Goal: Obtain resource: Download file/media

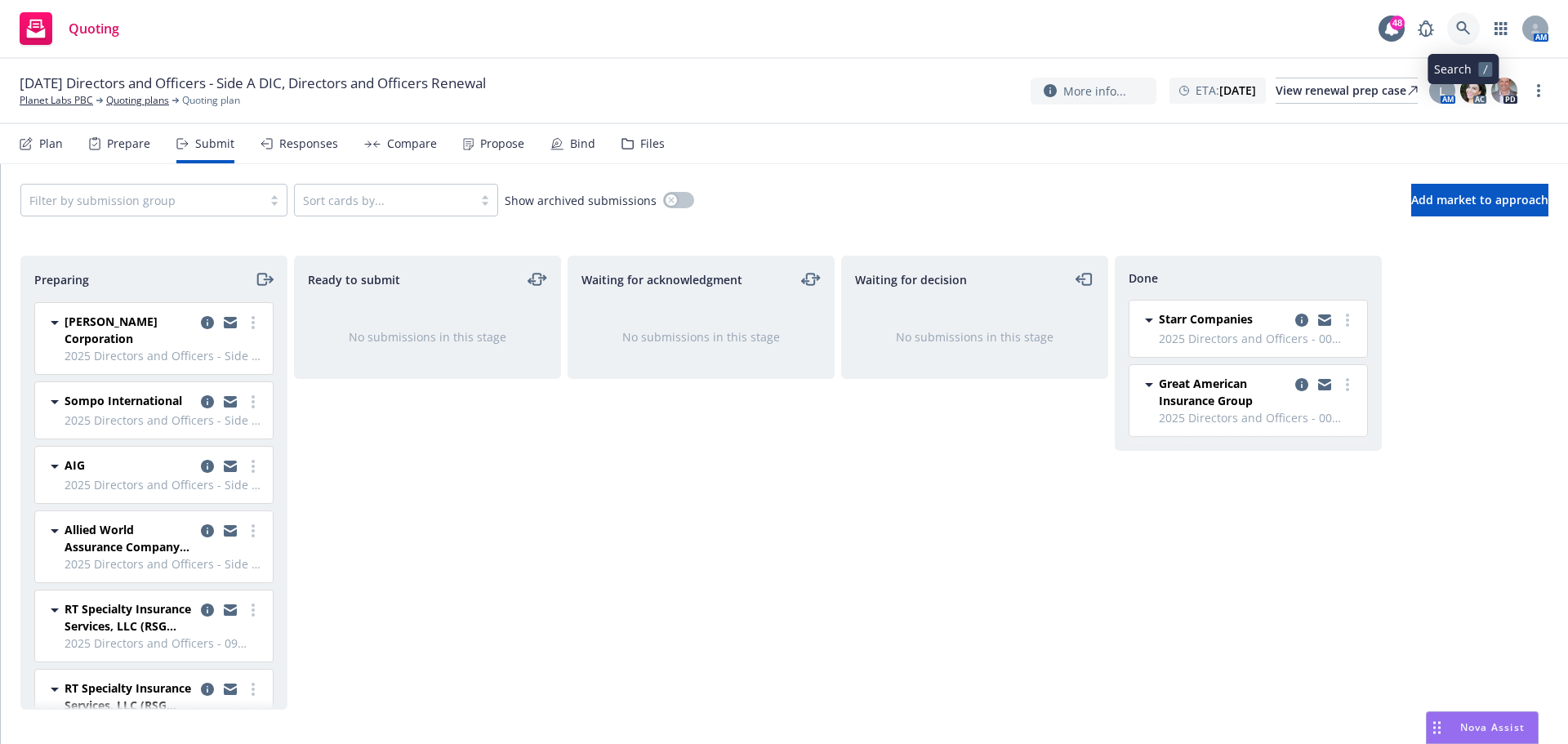
click at [1460, 33] on icon at bounding box center [1463, 28] width 14 height 14
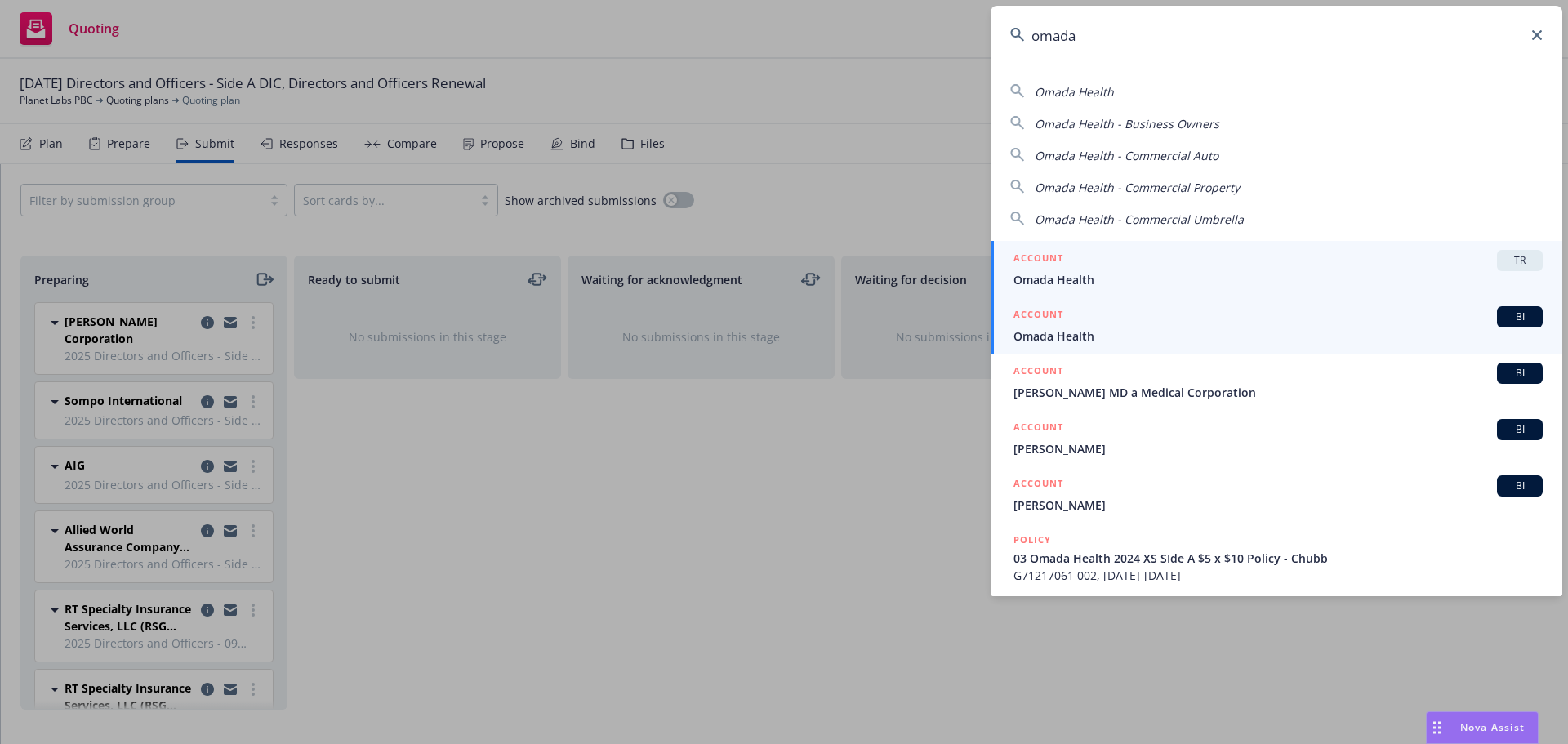
type input "omada"
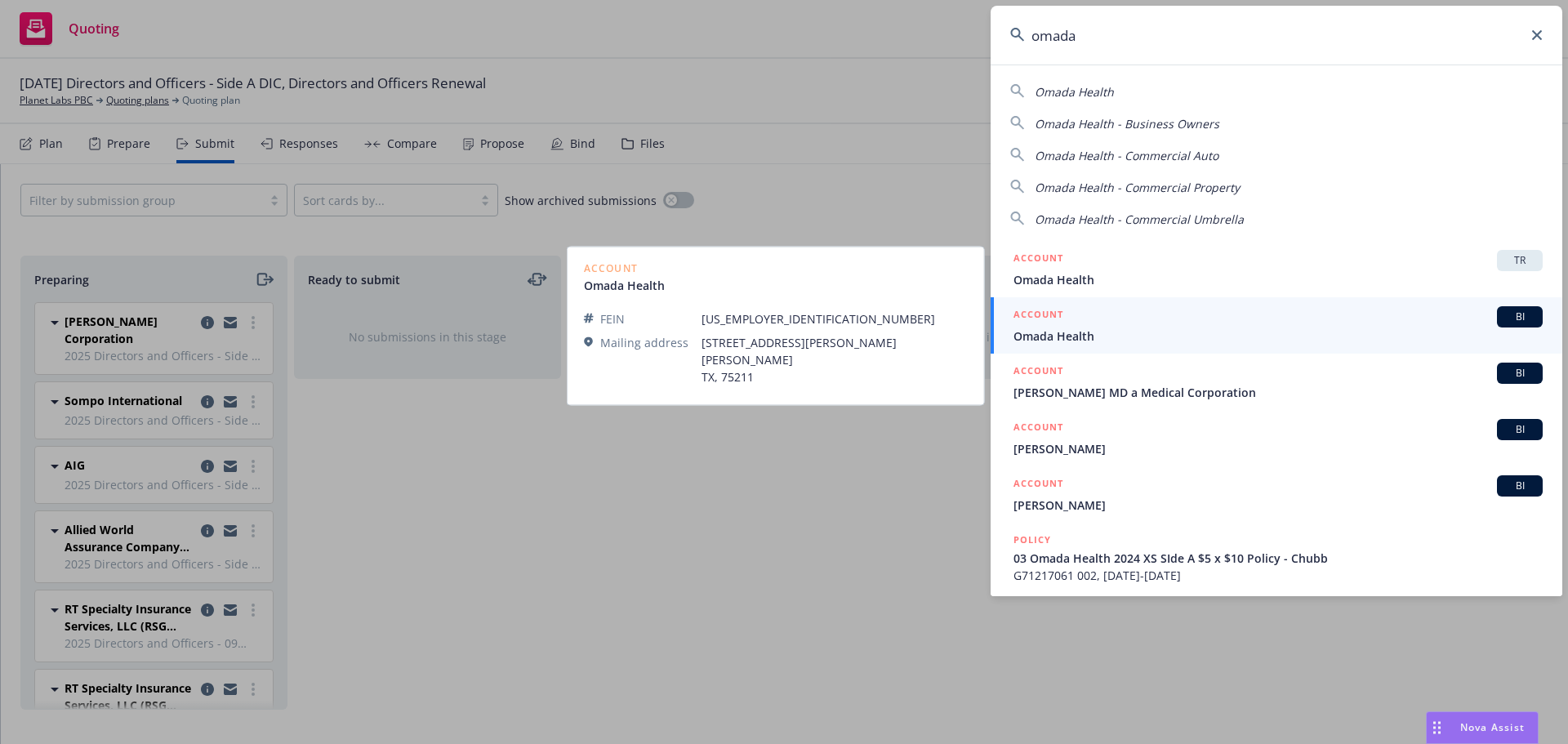
click at [1066, 337] on span "Omada Health" at bounding box center [1277, 335] width 529 height 17
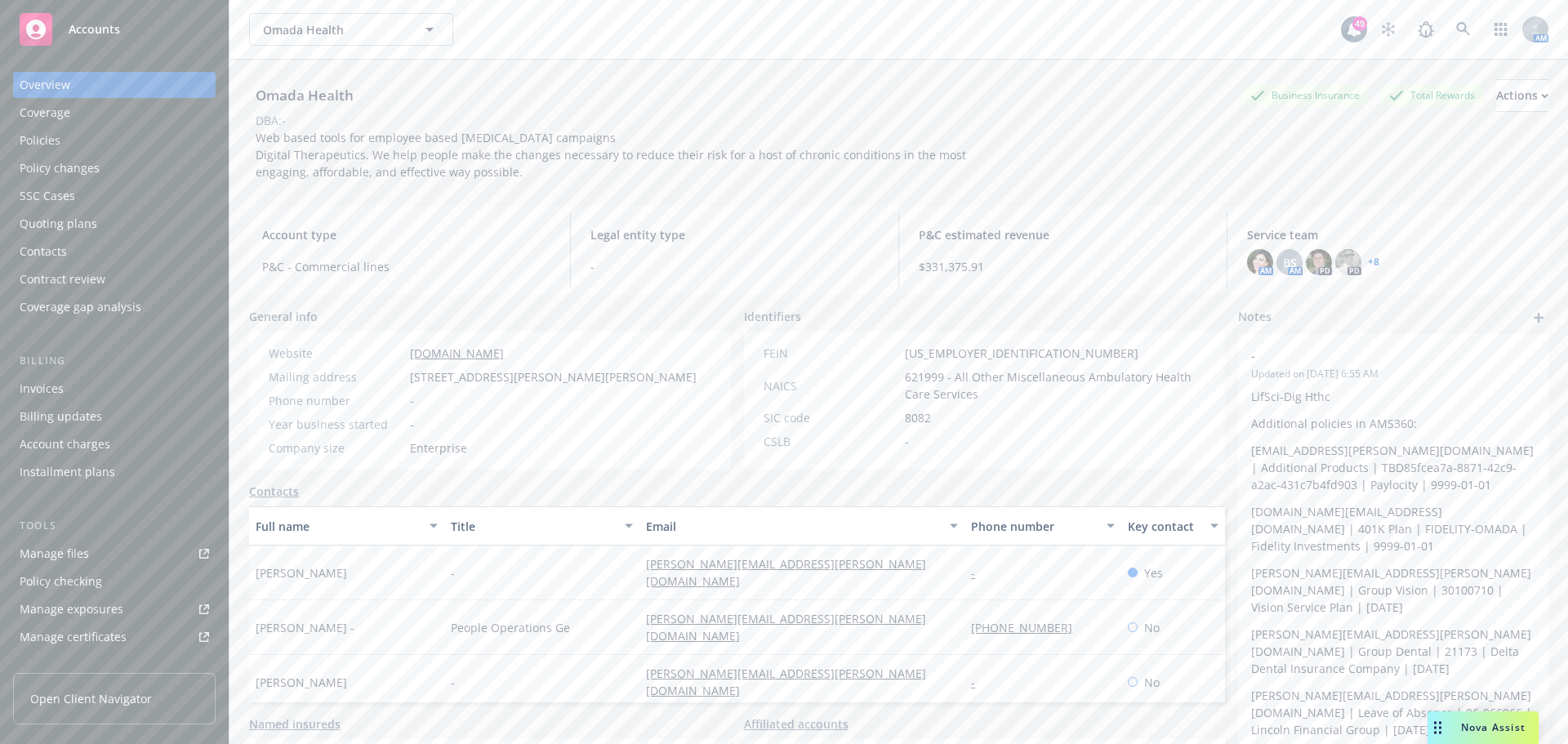
click at [77, 221] on div "Quoting plans" at bounding box center [59, 223] width 78 height 26
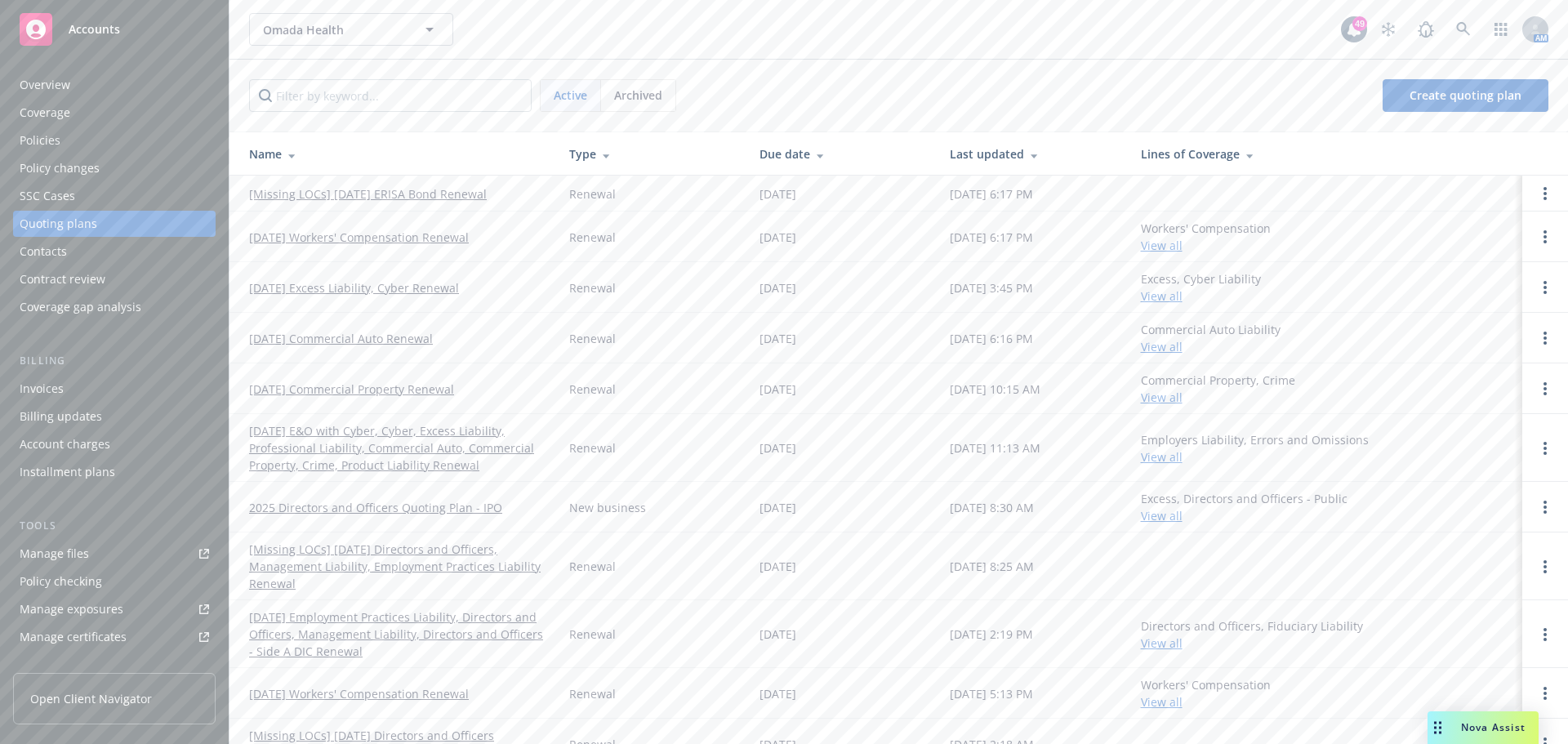
scroll to position [127, 0]
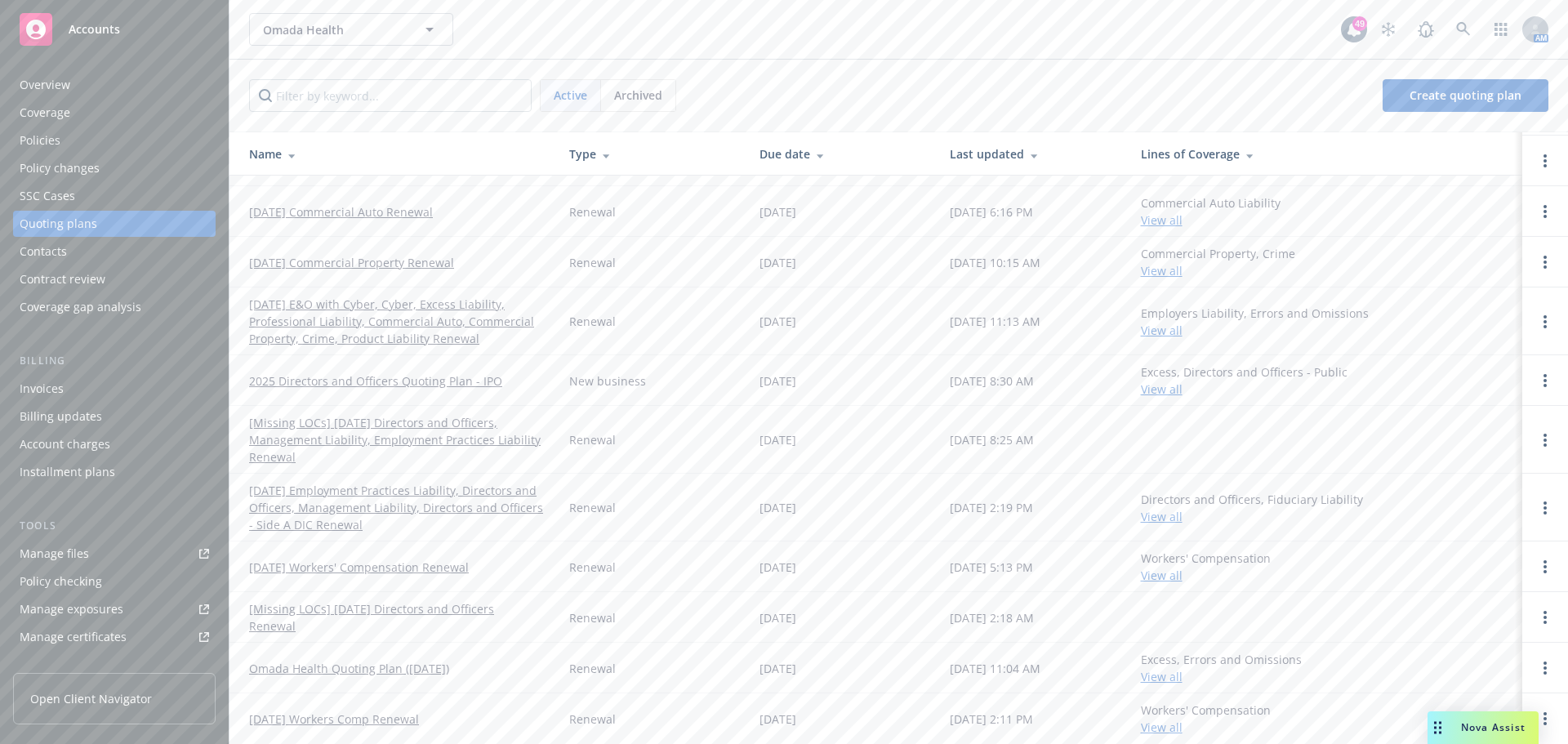
click at [477, 424] on link "[Missing LOCs] [DATE] Directors and Officers, Management Liability, Employment …" at bounding box center [396, 439] width 294 height 52
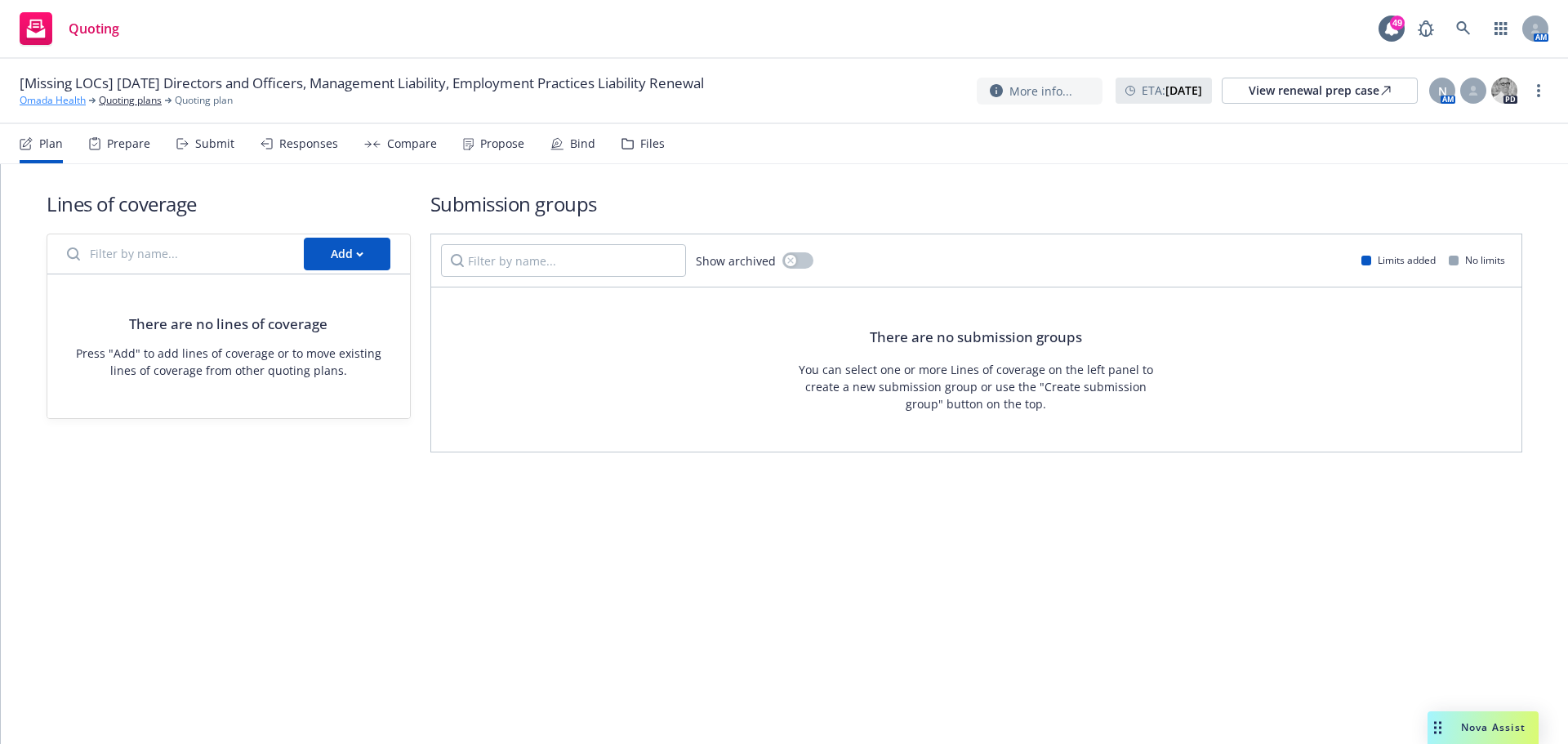
click at [53, 98] on link "Omada Health" at bounding box center [52, 100] width 66 height 14
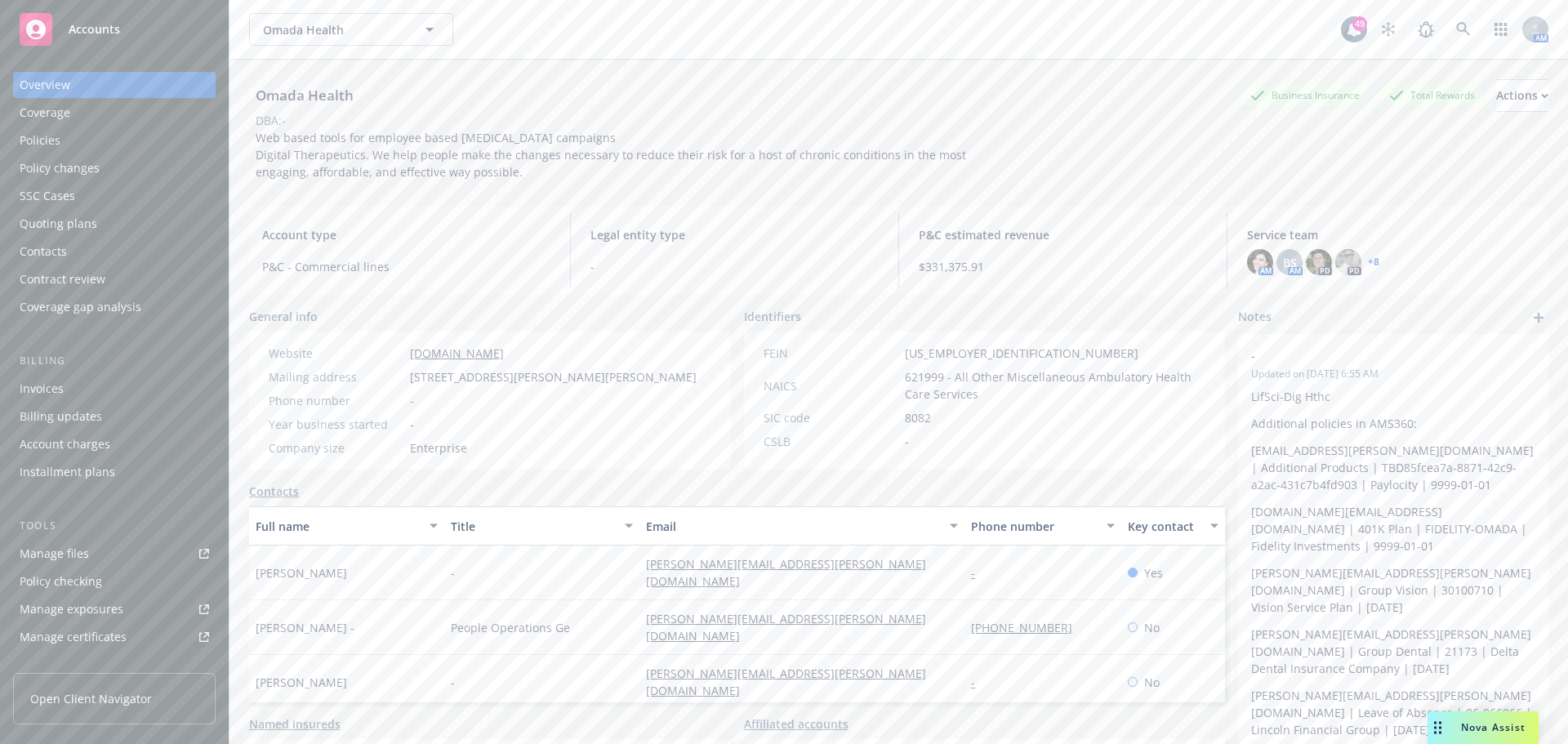
click at [59, 139] on div "Policies" at bounding box center [40, 140] width 41 height 26
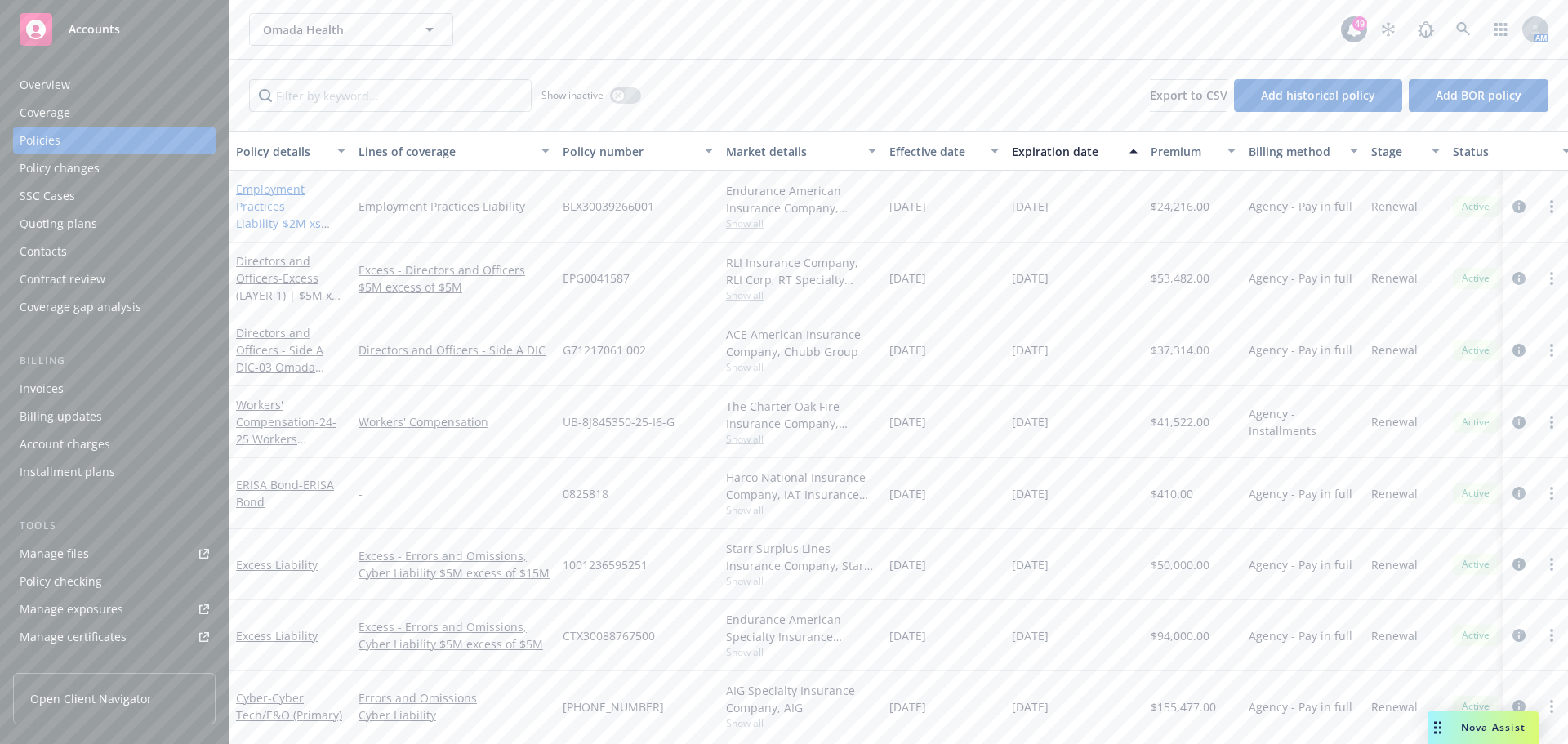
click at [300, 207] on link "Employment Practices Liability - $2M xs $3M EPL" at bounding box center [278, 215] width 85 height 67
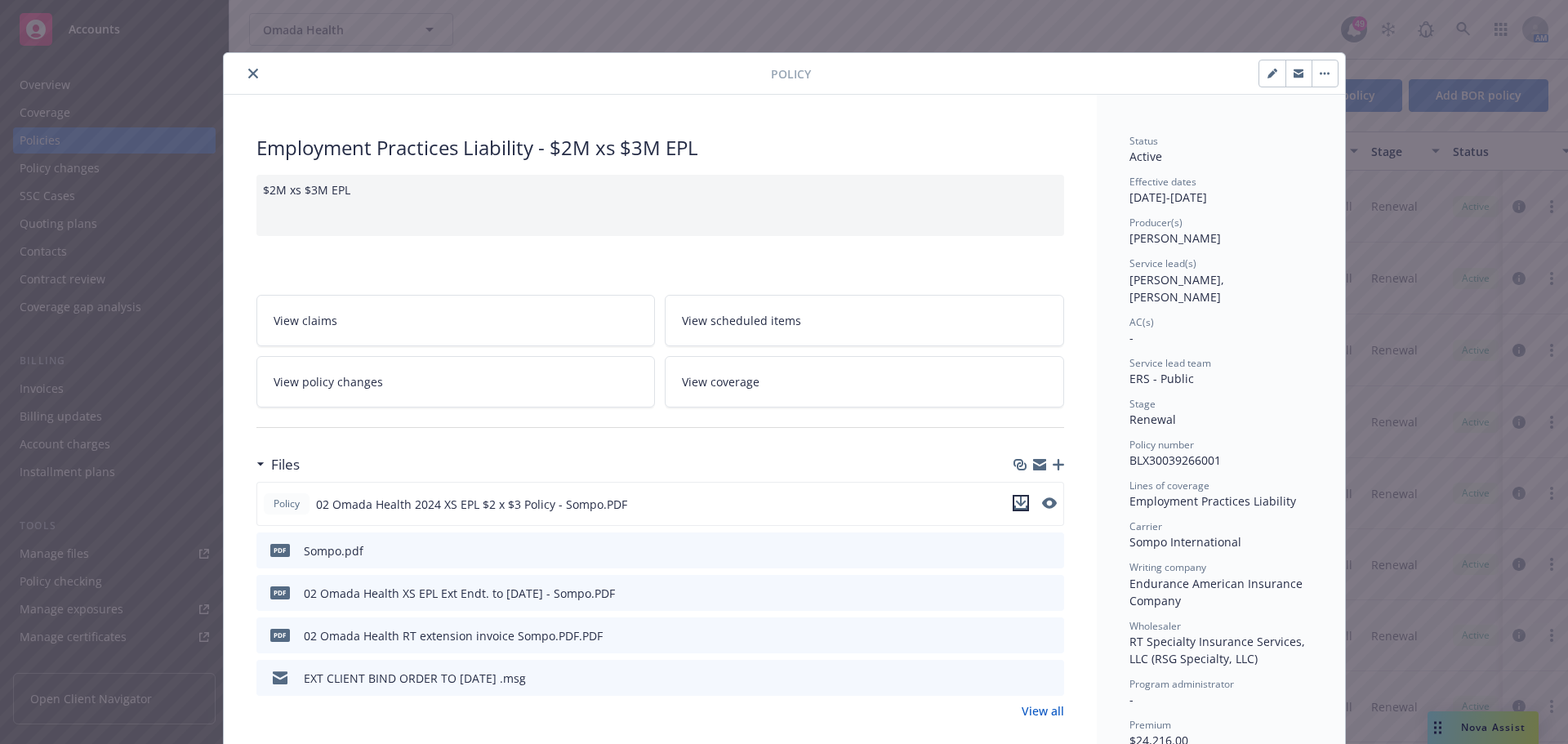
click at [1017, 504] on icon "download file" at bounding box center [1020, 503] width 13 height 13
click at [1076, 14] on div "Policy Employment Practices Liability - $2M xs $3M EPL $2M xs $3M EPL View clai…" at bounding box center [784, 372] width 1568 height 744
click at [243, 71] on button "close" at bounding box center [253, 73] width 20 height 20
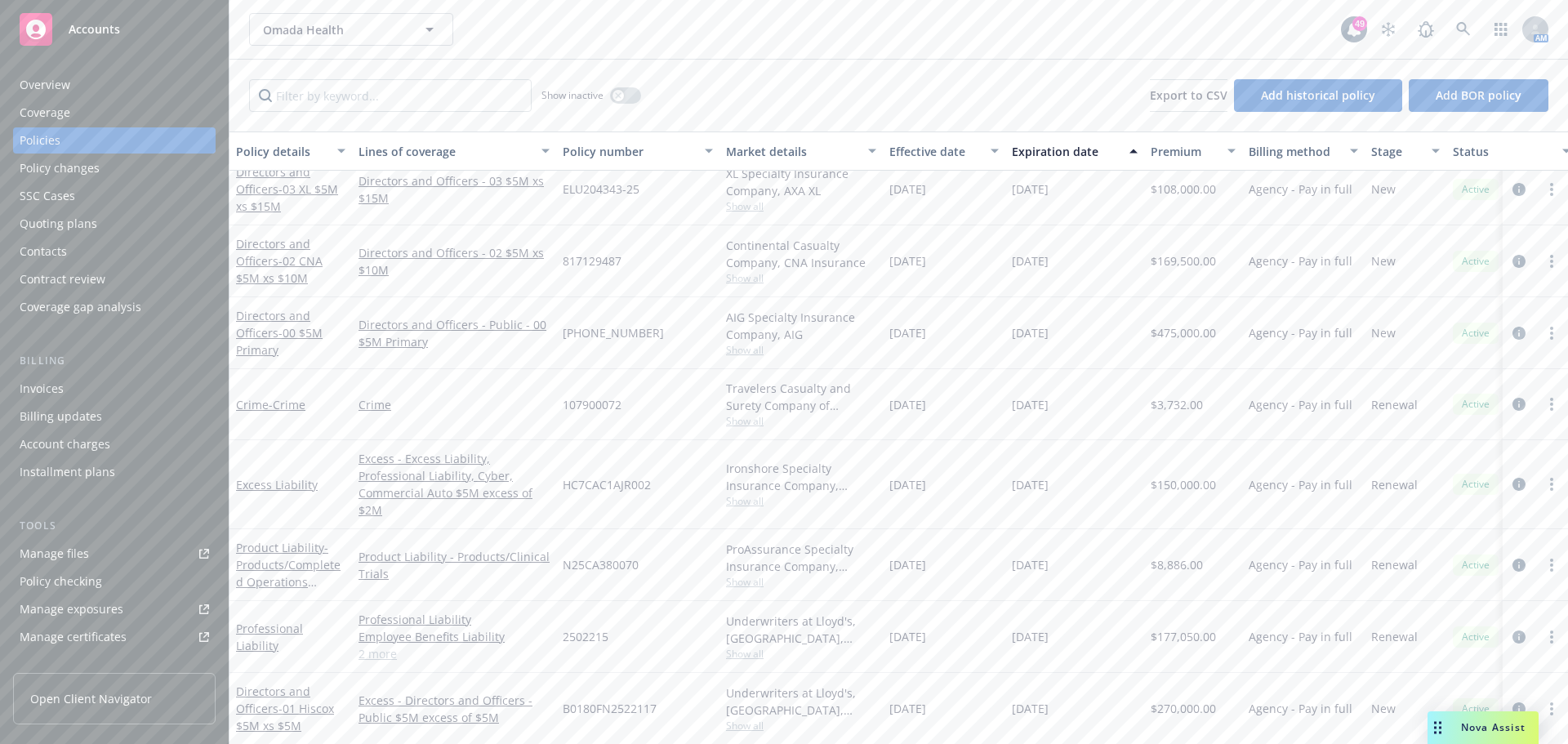
scroll to position [1033, 0]
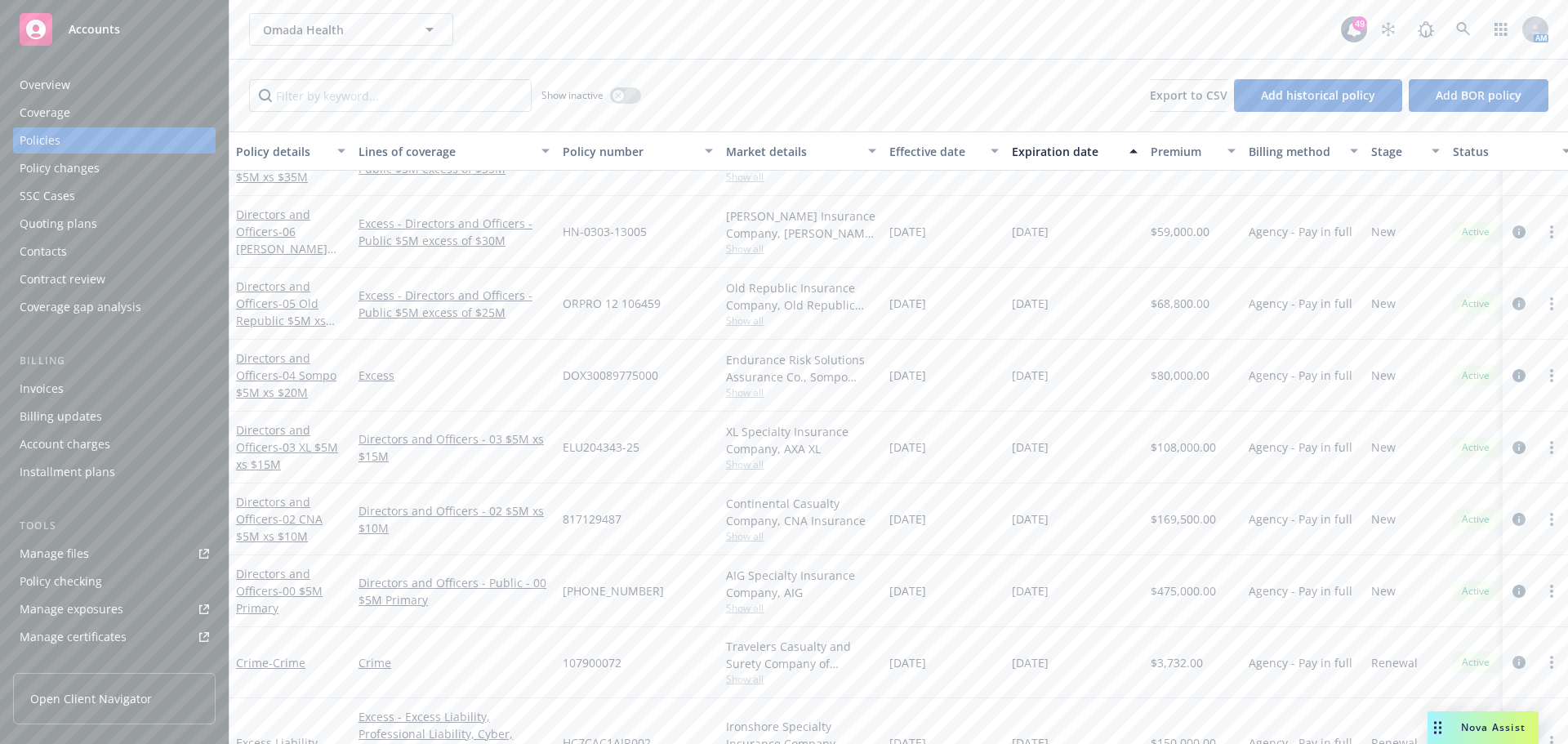
click at [88, 174] on div "Policy changes" at bounding box center [60, 168] width 80 height 26
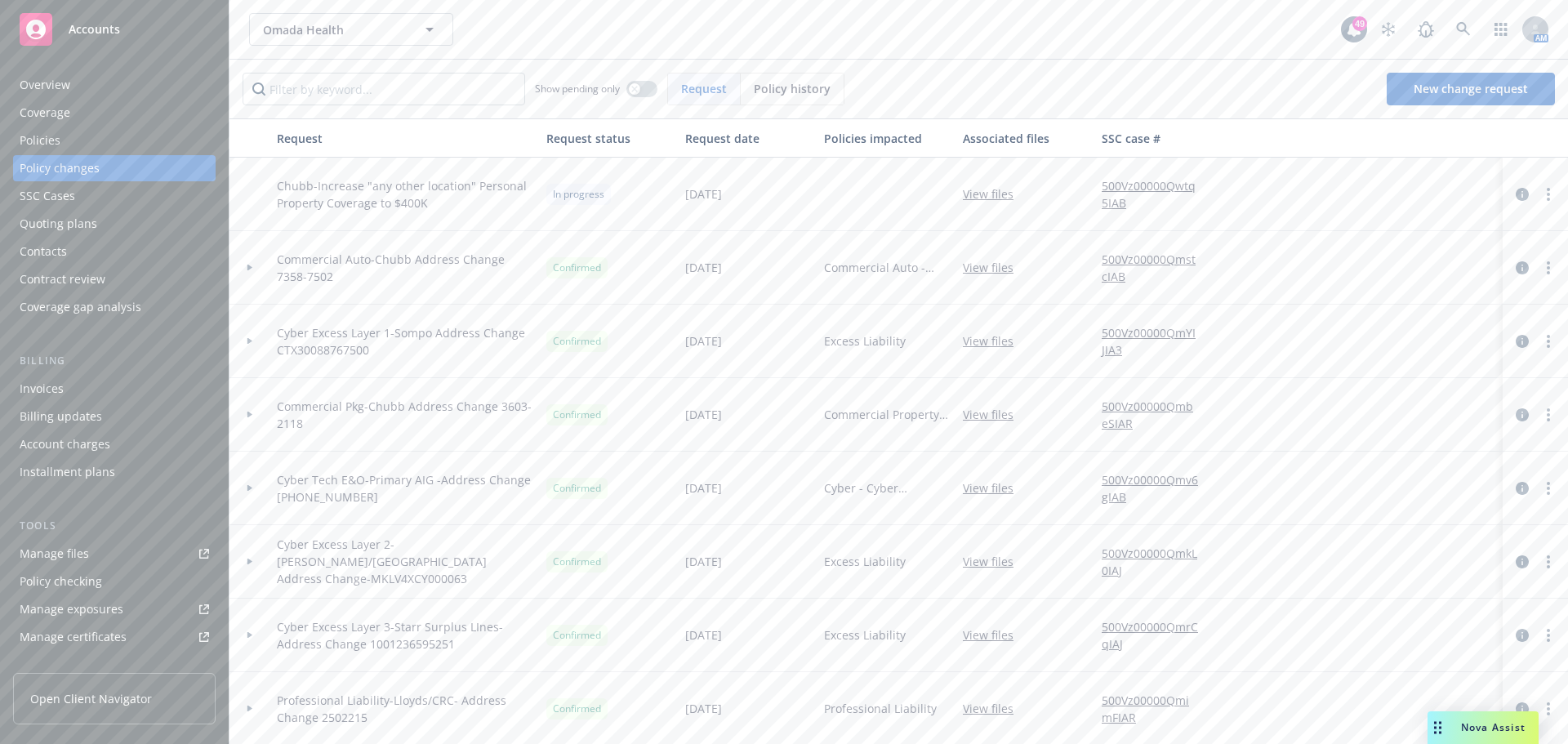
click at [77, 550] on div "Manage files" at bounding box center [54, 553] width 70 height 26
click at [407, 98] on input "Filter by keyword..." at bounding box center [383, 89] width 283 height 33
paste input "L3E J414866 01"
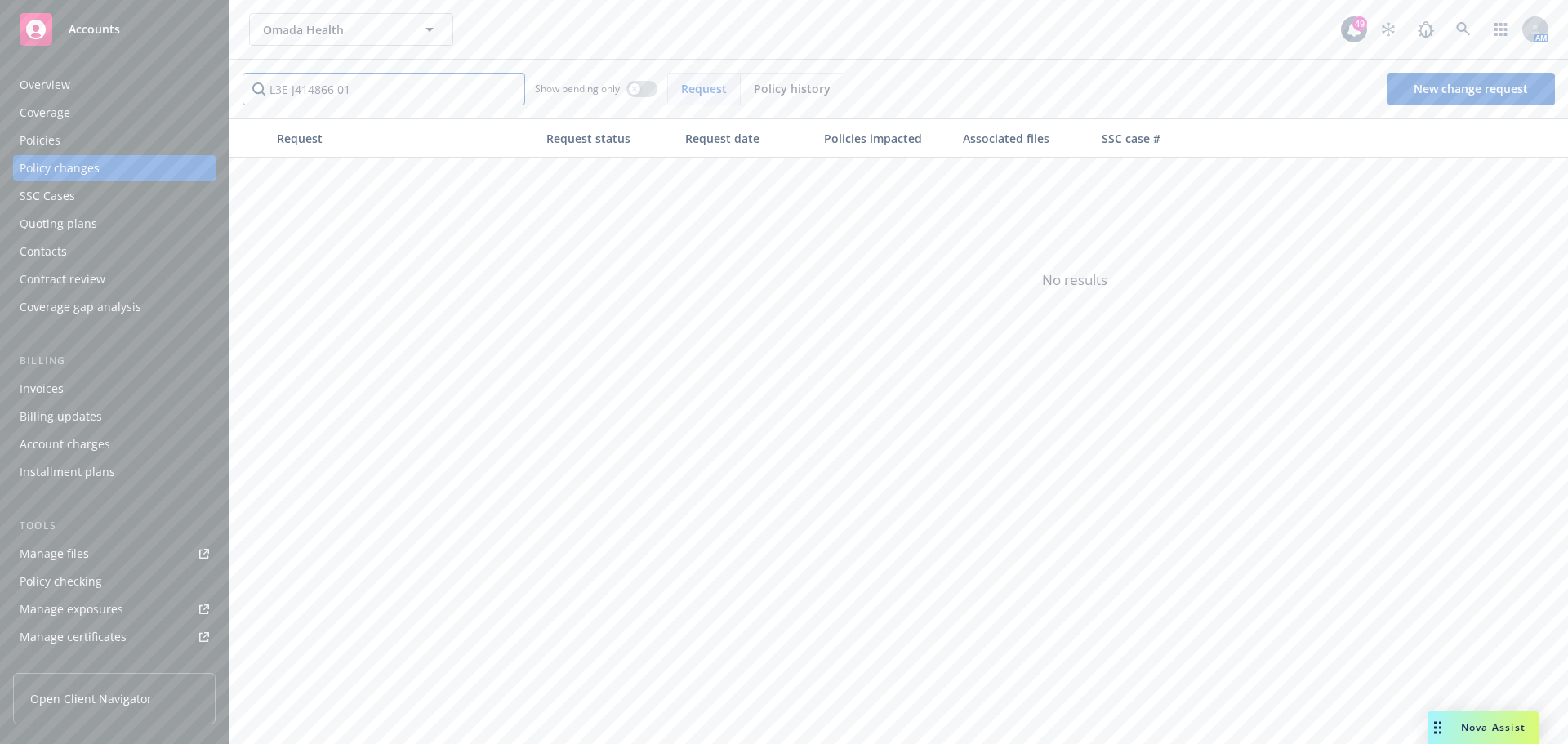
type input "L3E J414866 01"
click at [54, 138] on div "Policies" at bounding box center [40, 140] width 41 height 26
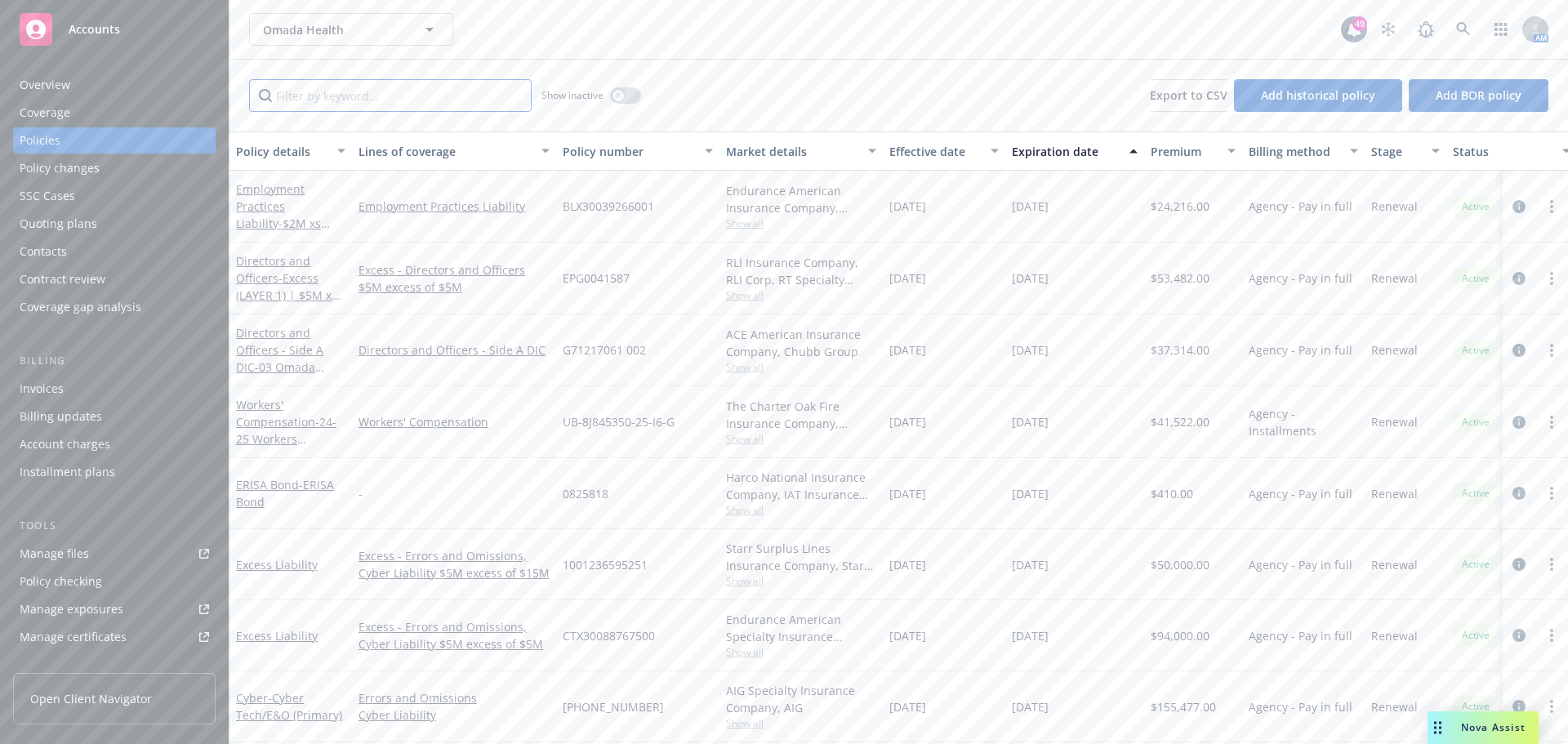
click at [418, 89] on input "Filter by keyword..." at bounding box center [390, 96] width 283 height 33
paste input "L3E J414866 01"
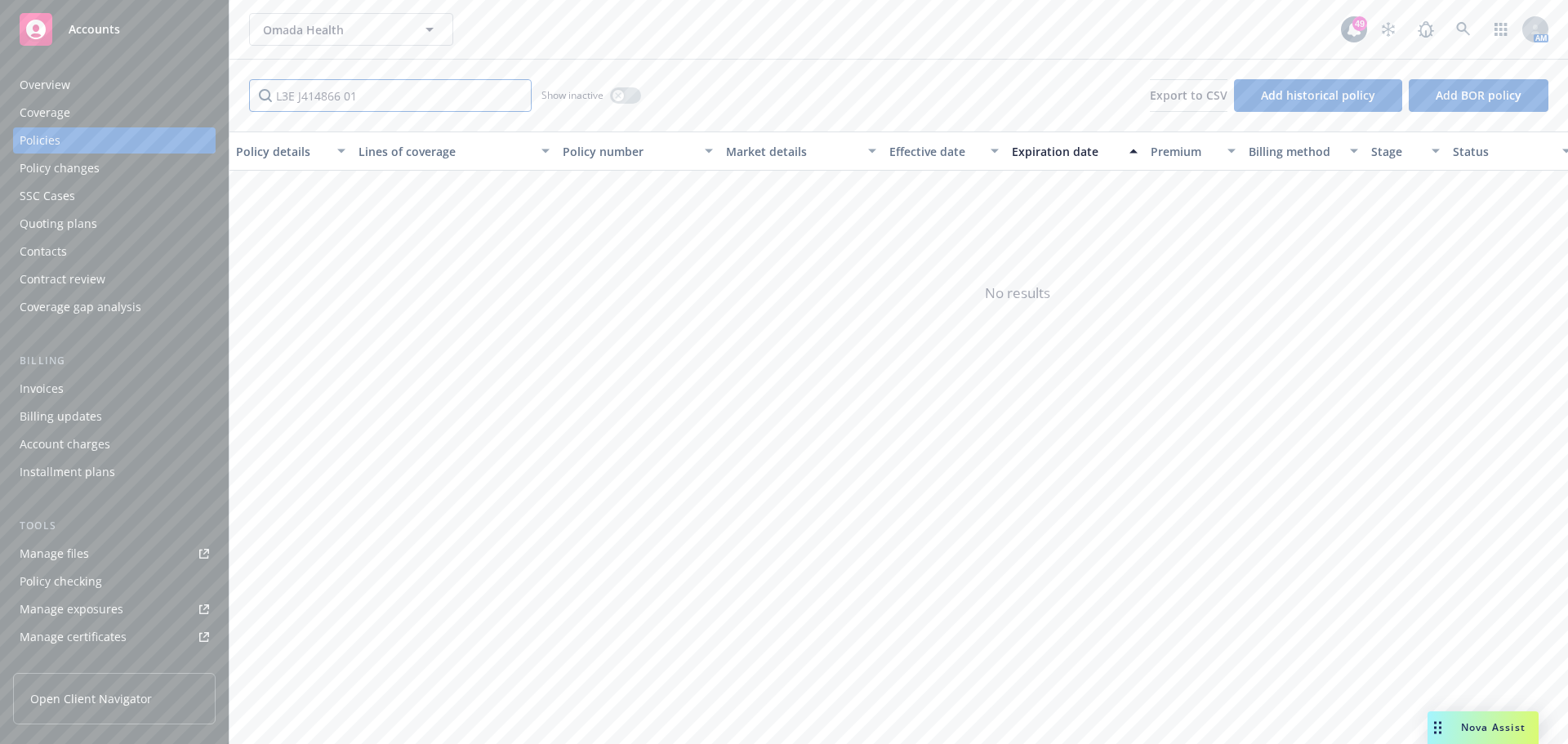
drag, startPoint x: 417, startPoint y: 89, endPoint x: 291, endPoint y: 51, distance: 131.6
click at [174, 66] on div "Accounts Overview Coverage Policies Policy changes SSC Cases Quoting plans Cont…" at bounding box center [784, 372] width 1568 height 744
drag, startPoint x: 352, startPoint y: 90, endPoint x: 347, endPoint y: 98, distance: 9.4
click at [347, 98] on input "hanover" at bounding box center [390, 96] width 283 height 33
drag, startPoint x: 347, startPoint y: 98, endPoint x: 241, endPoint y: 99, distance: 106.0
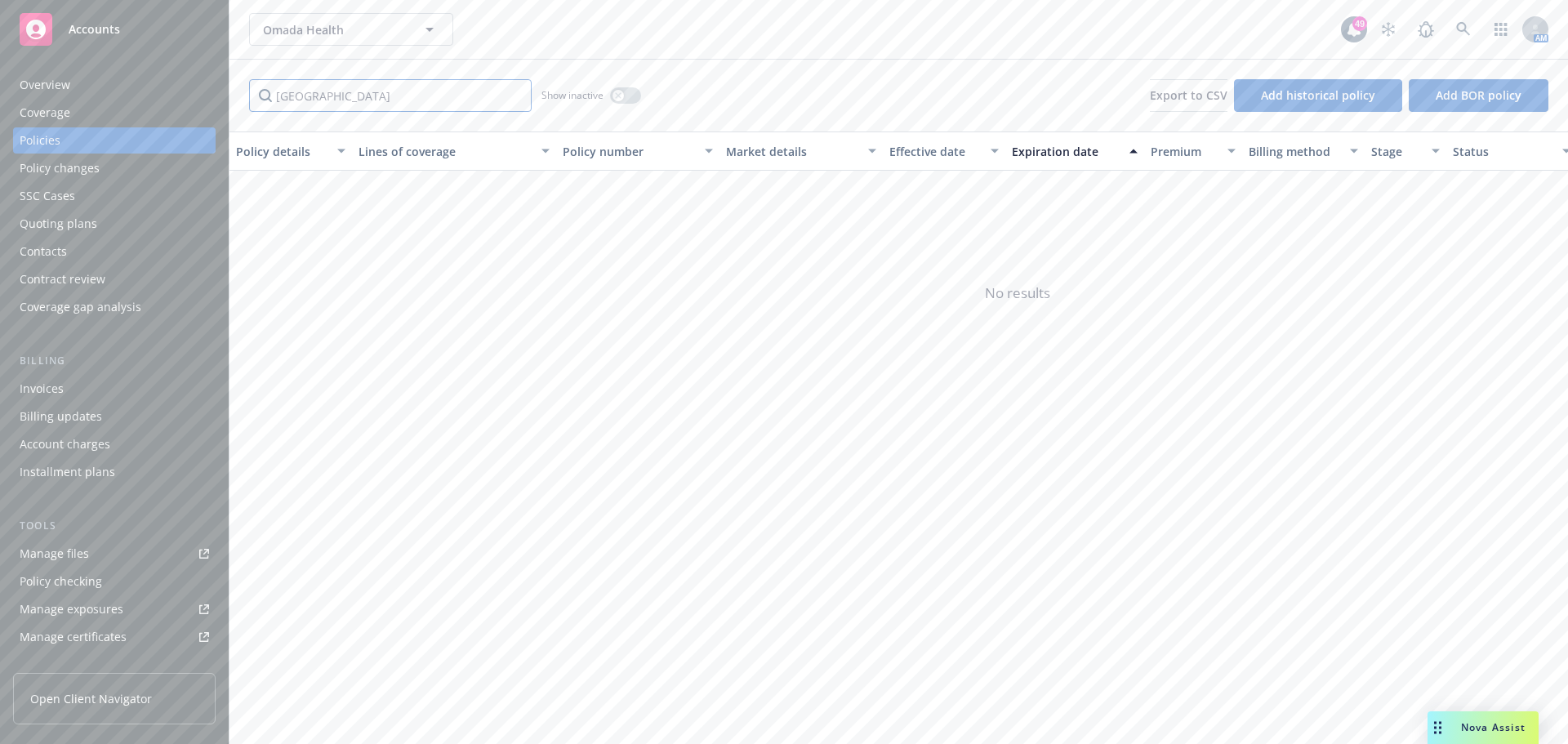
click at [241, 99] on div "hanover Show inactive Export to CSV Add historical policy Add BOR policy" at bounding box center [898, 96] width 1338 height 72
paste input "Hanover Atlantic"
type input "Hanover Atlantic"
click at [1141, 243] on span "No results" at bounding box center [1018, 293] width 1576 height 245
click at [89, 170] on div "Policy changes" at bounding box center [60, 168] width 80 height 26
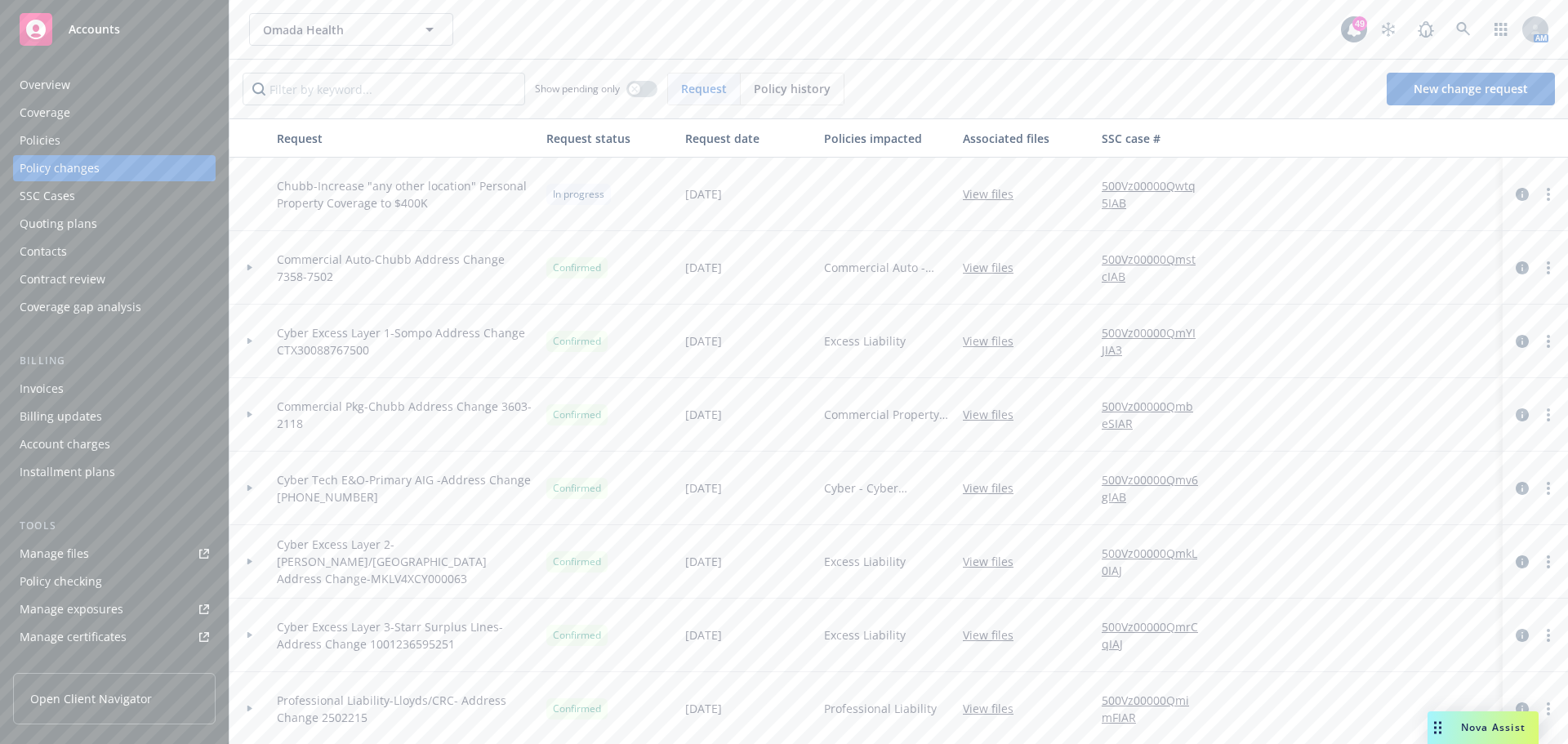
click at [74, 200] on div "SSC Cases" at bounding box center [115, 195] width 190 height 26
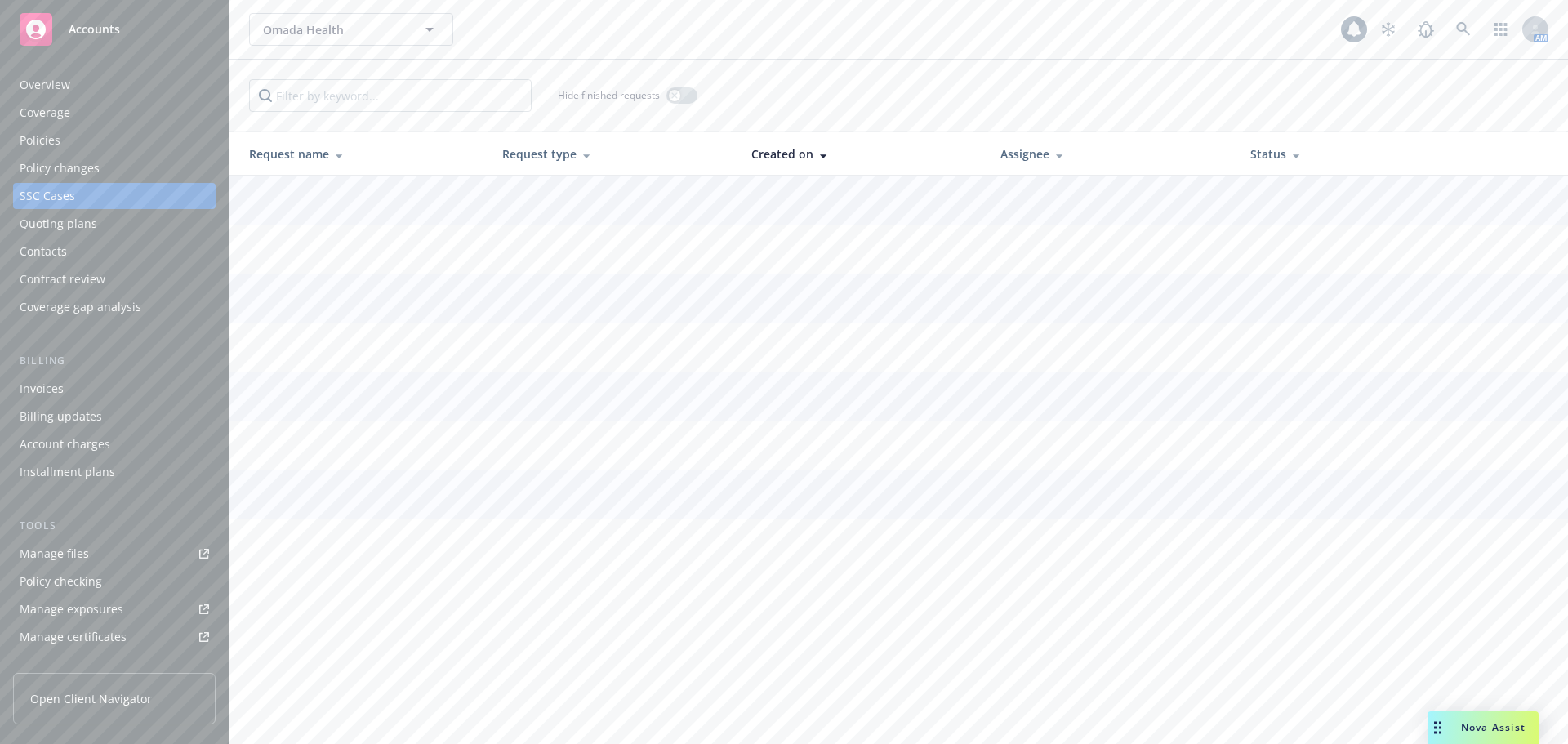
click at [88, 225] on div "Quoting plans" at bounding box center [59, 223] width 78 height 26
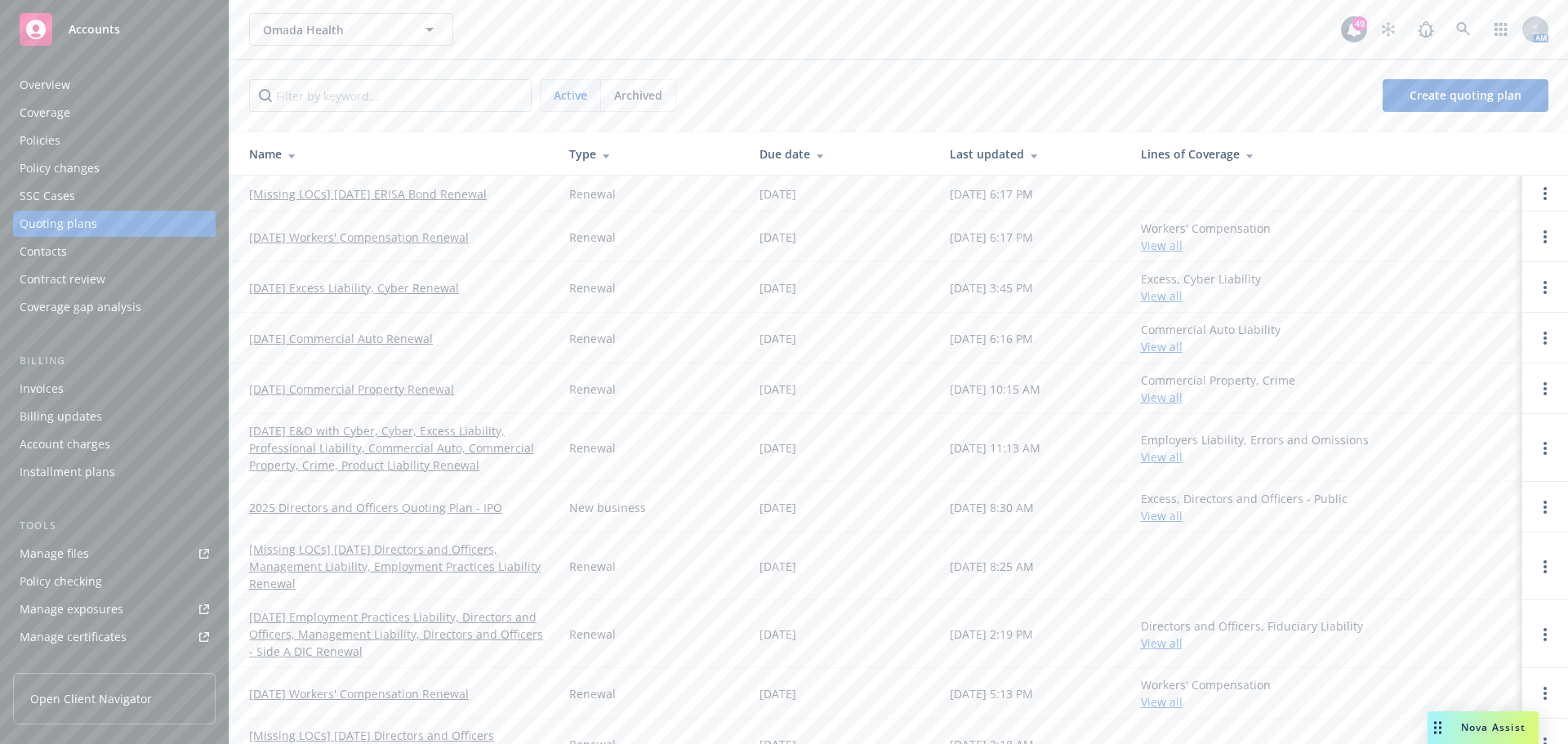
click at [419, 550] on link "[Missing LOCs] 05/12/24 Directors and Officers, Management Liability, Employmen…" at bounding box center [396, 566] width 294 height 52
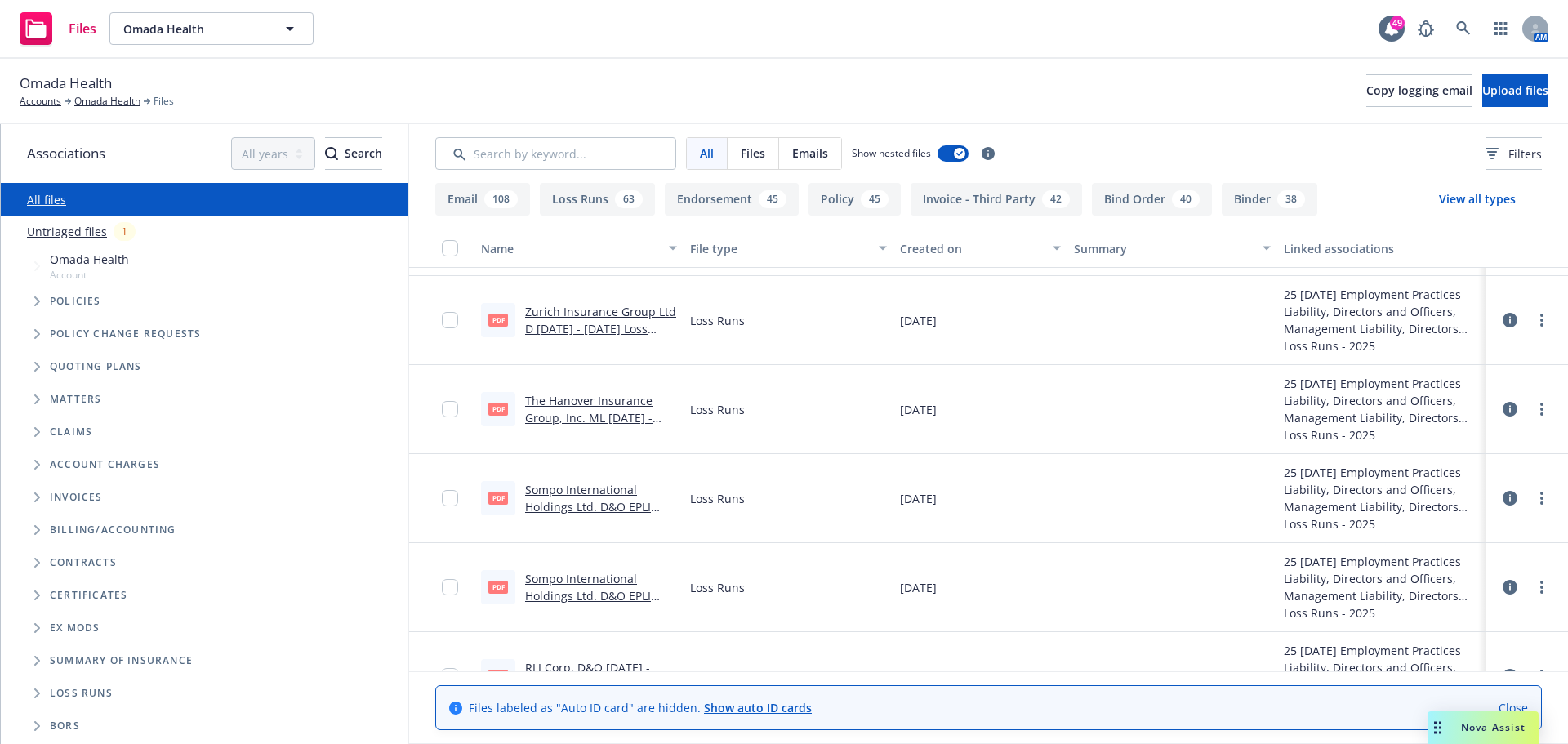
scroll to position [1061, 0]
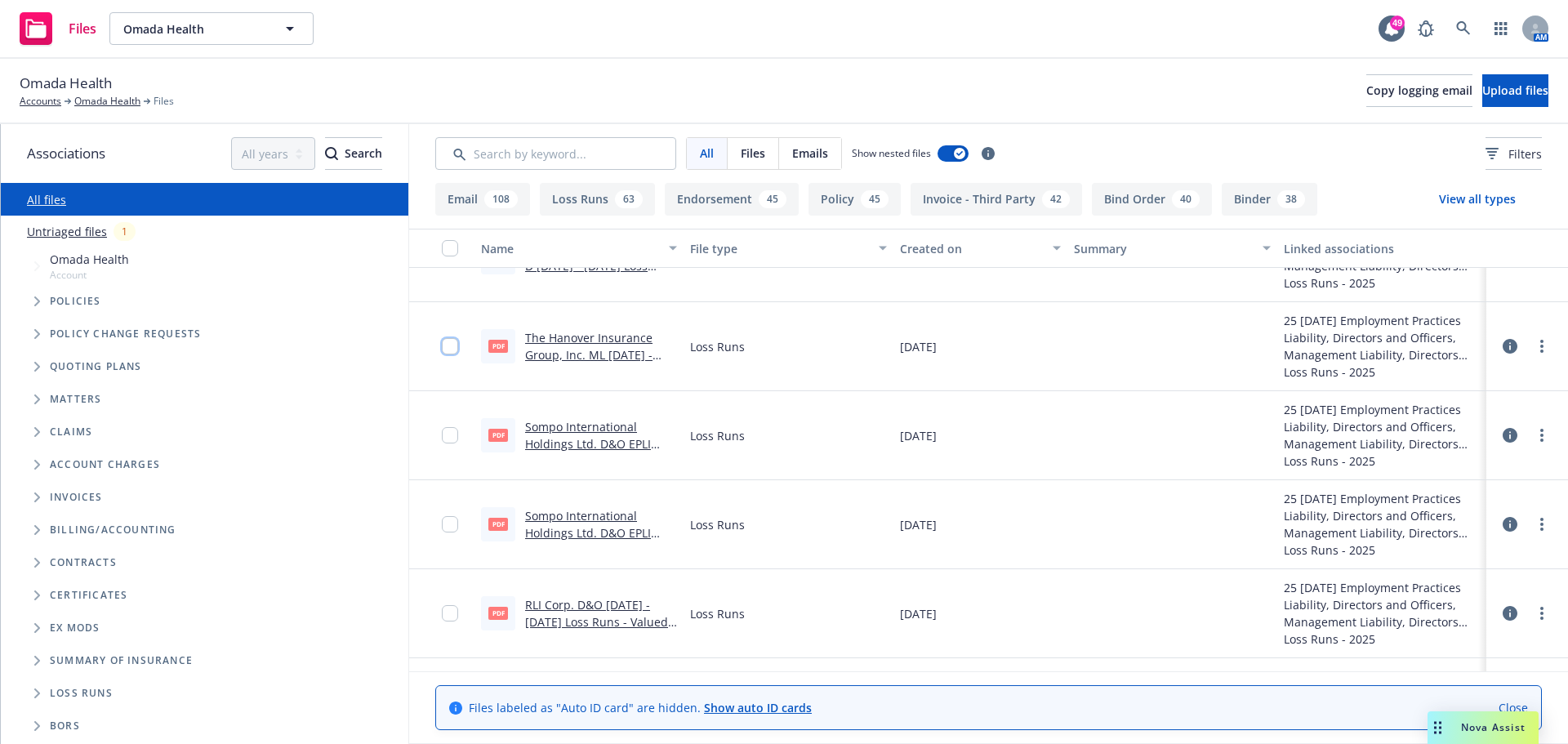
click at [446, 349] on input "checkbox" at bounding box center [450, 346] width 16 height 16
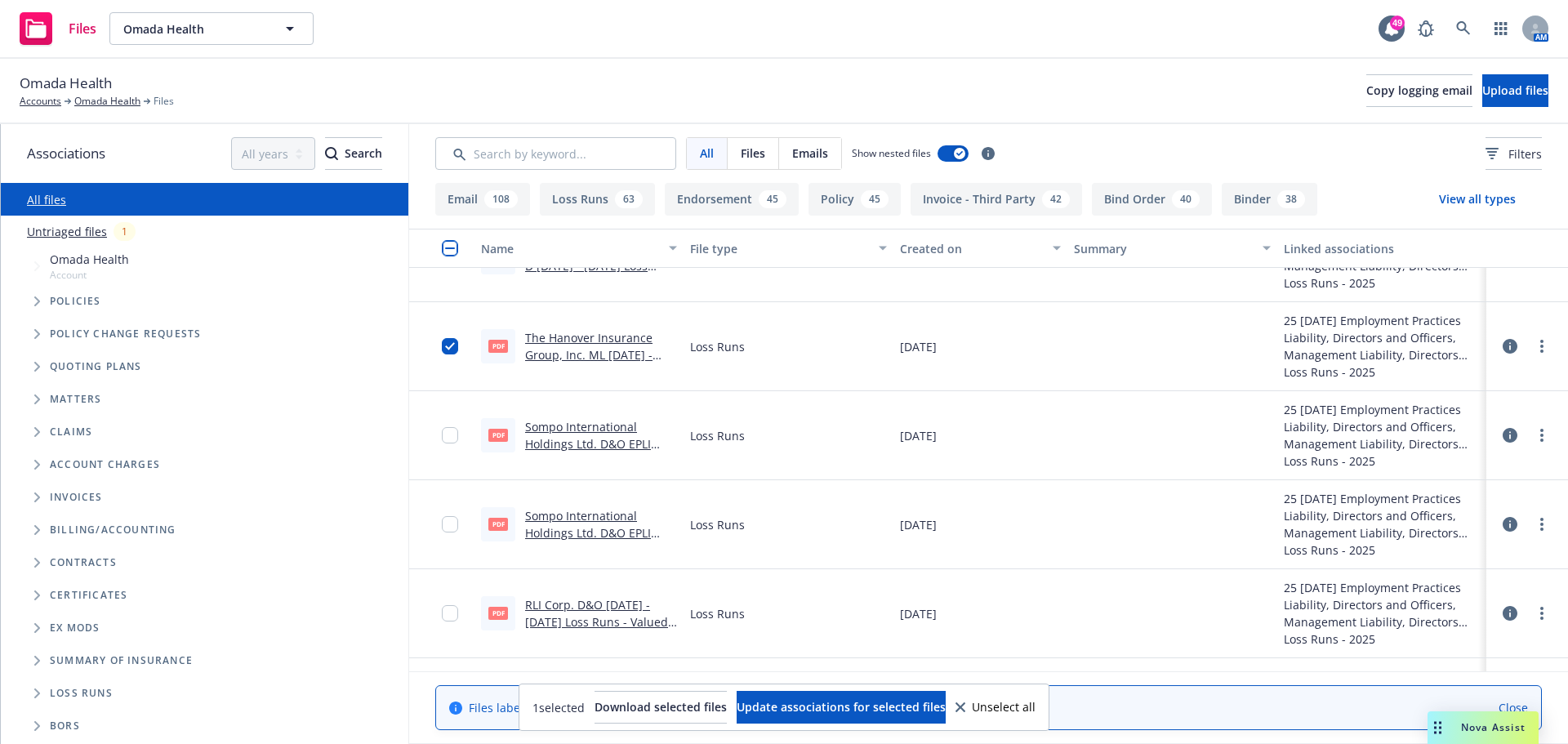
click at [575, 334] on link "The Hanover Insurance Group, Inc. ML 2023 - 2025 Loss Runs - Valued 2025-08-14.…" at bounding box center [596, 363] width 143 height 67
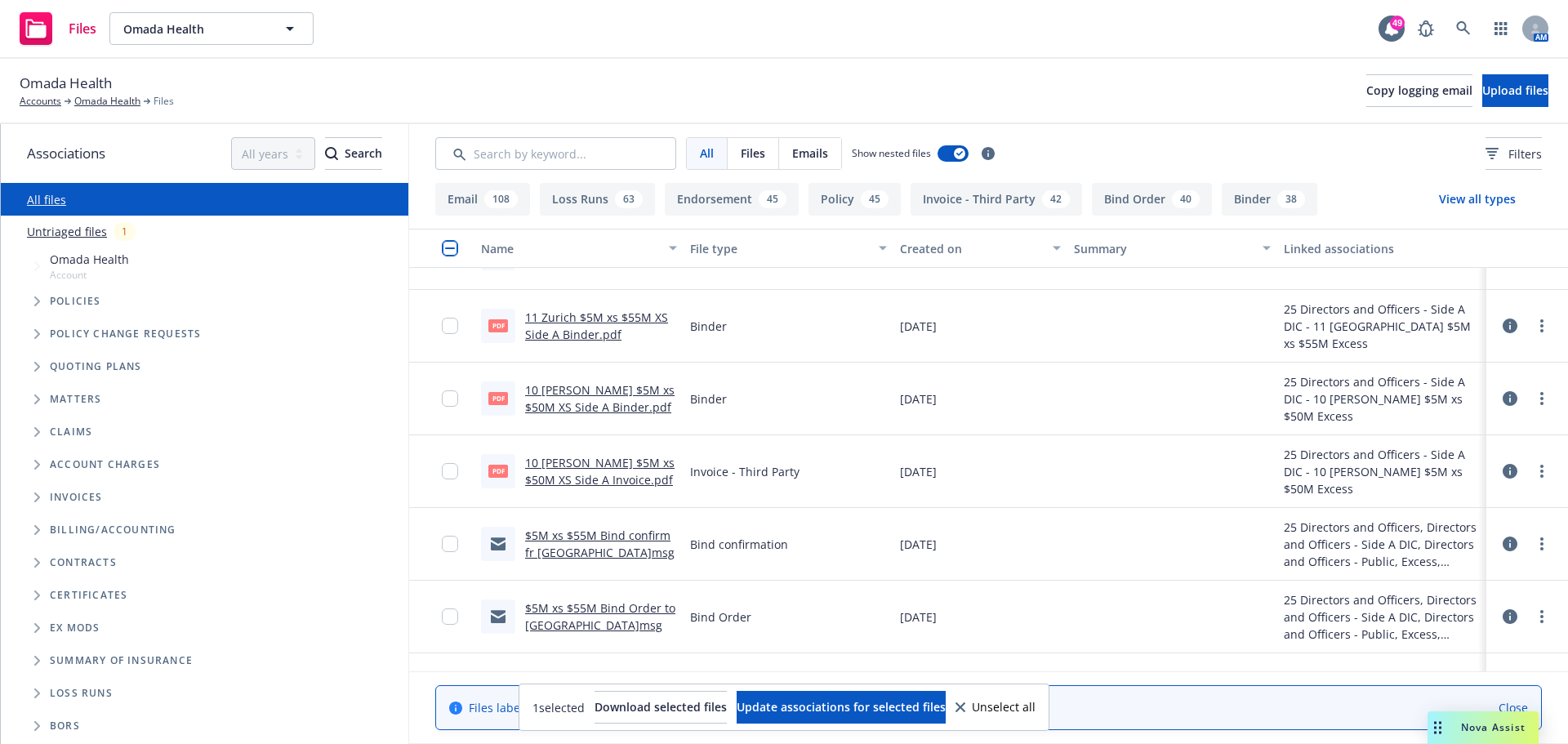
scroll to position [4656, 0]
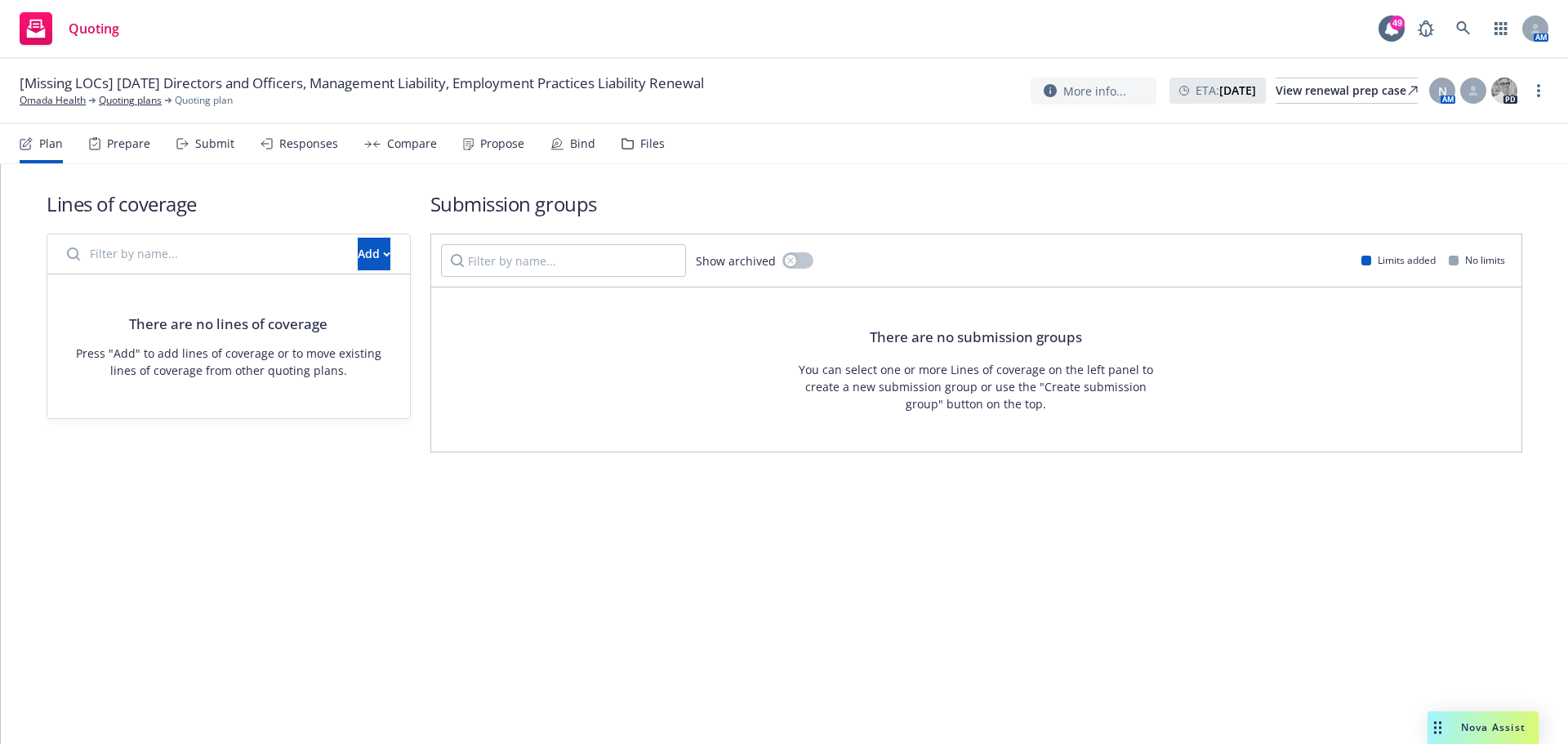
click at [117, 138] on div "Prepare" at bounding box center [128, 144] width 43 height 13
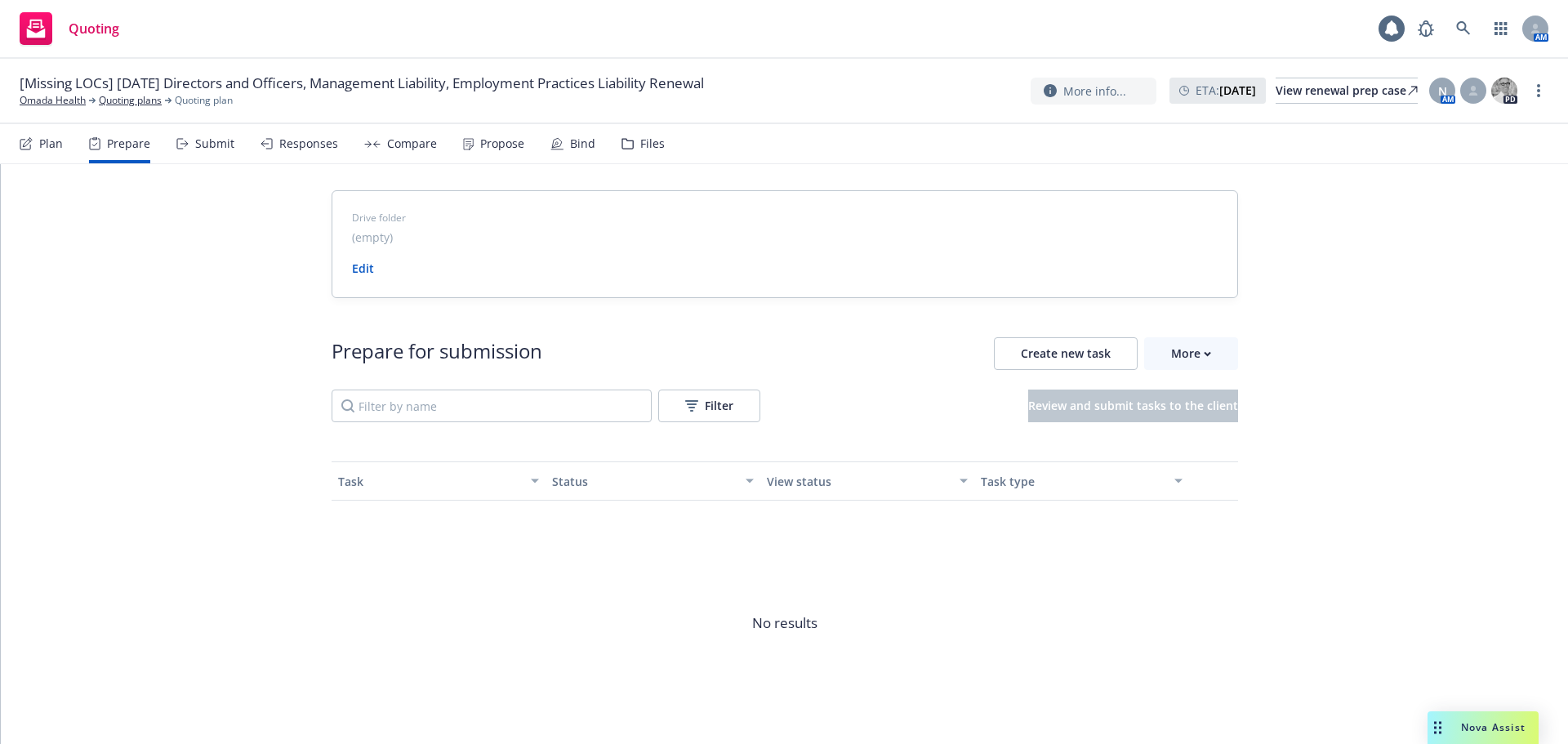
click at [241, 137] on div "Plan Prepare Submit Responses Compare Propose Bind Files" at bounding box center [343, 143] width 645 height 39
click at [216, 139] on div "Submit" at bounding box center [214, 144] width 39 height 13
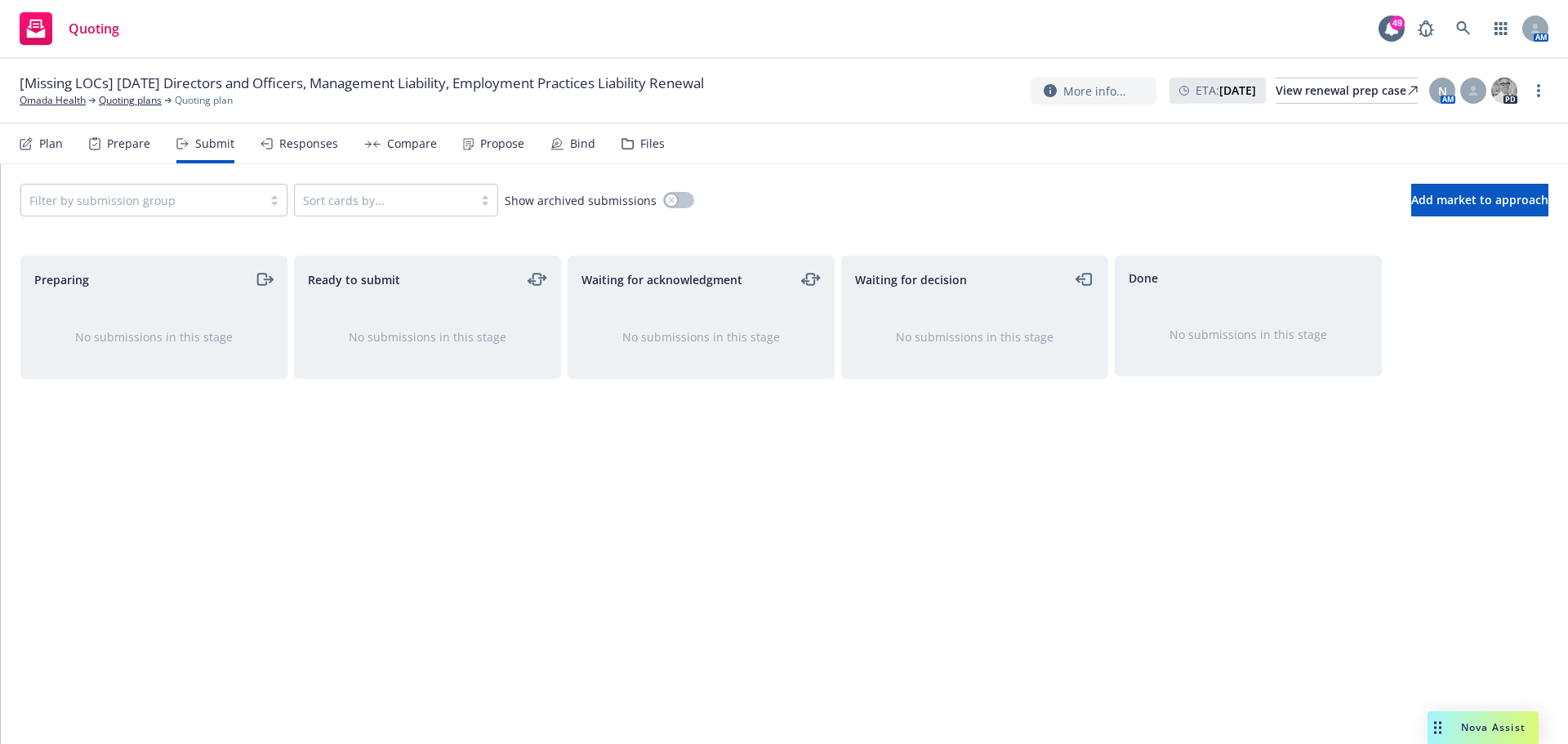
click at [293, 147] on div "Responses" at bounding box center [308, 144] width 59 height 13
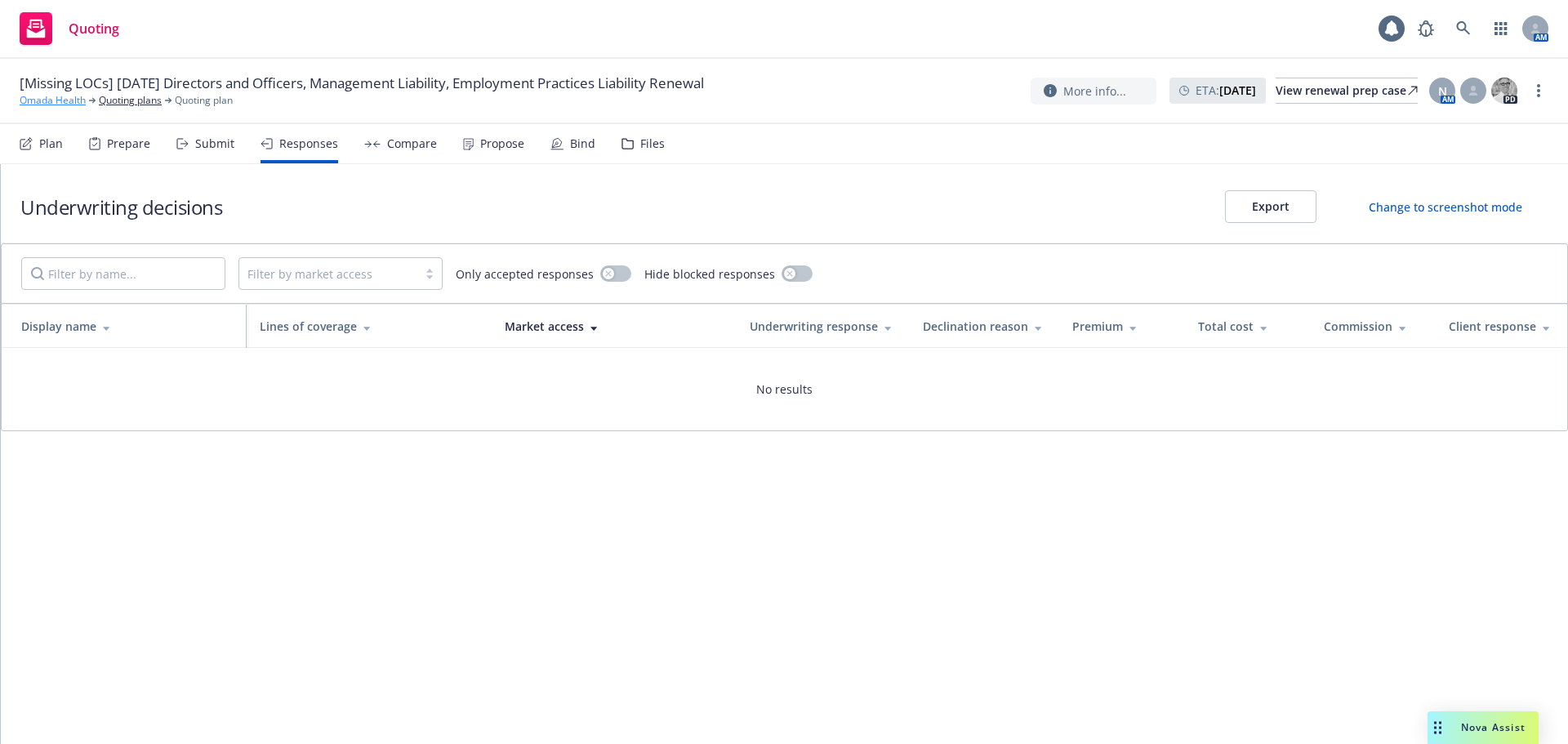
click at [46, 97] on link "Omada Health" at bounding box center [52, 100] width 66 height 14
